Goal: Find specific page/section: Find specific page/section

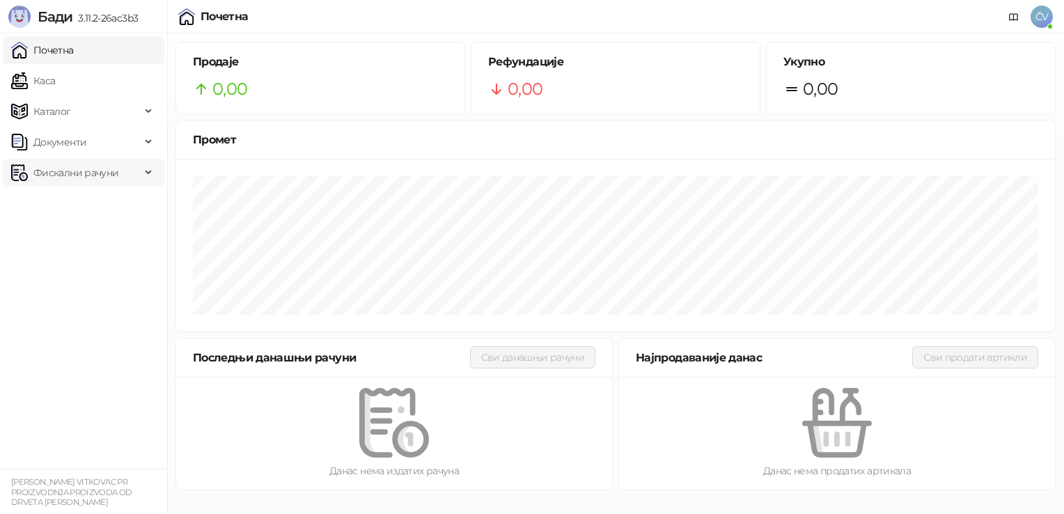
click at [106, 184] on span "Фискални рачуни" at bounding box center [75, 173] width 85 height 28
click at [107, 206] on link "Издати рачуни" at bounding box center [63, 203] width 93 height 28
